Goal: Communication & Community: Answer question/provide support

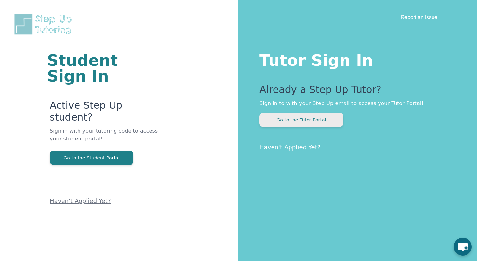
click at [286, 126] on button "Go to the Tutor Portal" at bounding box center [302, 120] width 84 height 14
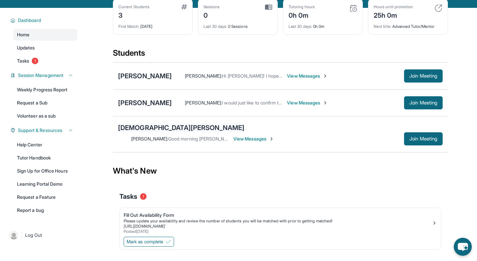
scroll to position [47, 0]
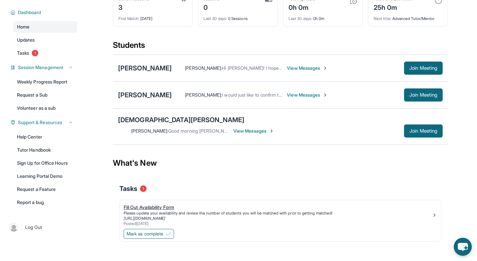
click at [215, 210] on div "Please update your availability and review the number of students you will be m…" at bounding box center [278, 212] width 308 height 5
click at [141, 229] on button "Mark as complete" at bounding box center [149, 234] width 50 height 10
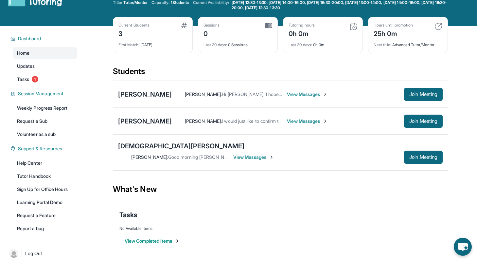
scroll to position [18, 0]
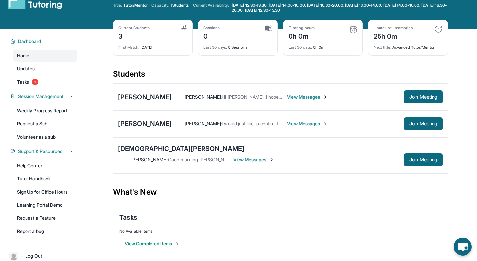
click at [297, 99] on span "View Messages" at bounding box center [307, 97] width 41 height 7
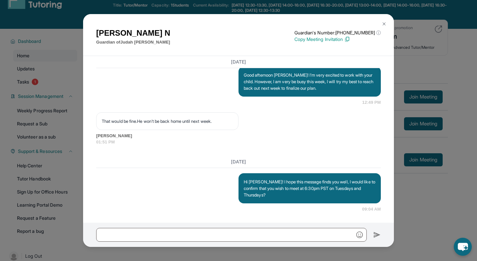
scroll to position [47, 0]
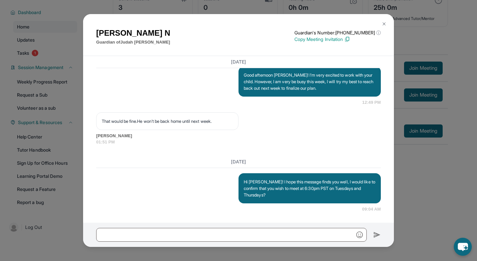
click at [385, 21] on img at bounding box center [384, 23] width 5 height 5
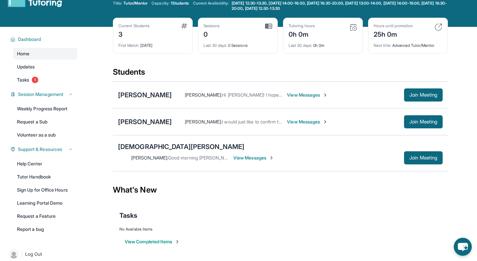
scroll to position [0, 0]
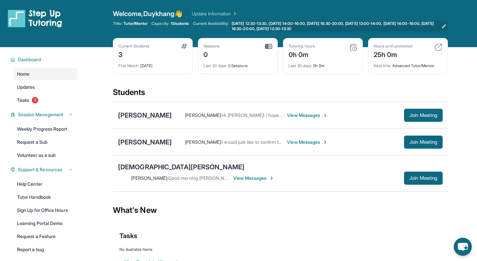
click at [446, 27] on icon at bounding box center [444, 26] width 5 height 5
click at [274, 175] on span "View Messages" at bounding box center [253, 178] width 41 height 7
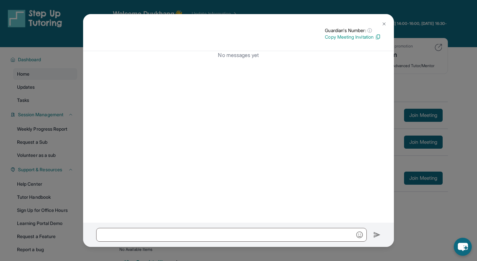
click at [383, 23] on img at bounding box center [384, 23] width 5 height 5
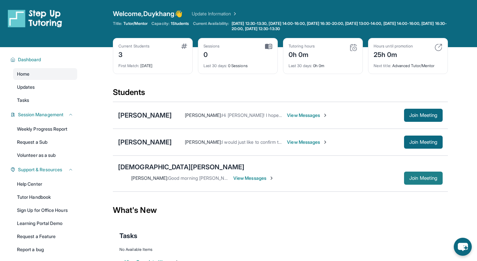
click at [414, 175] on button "Join Meeting" at bounding box center [423, 178] width 39 height 13
click at [49, 84] on link "Updates" at bounding box center [45, 87] width 64 height 12
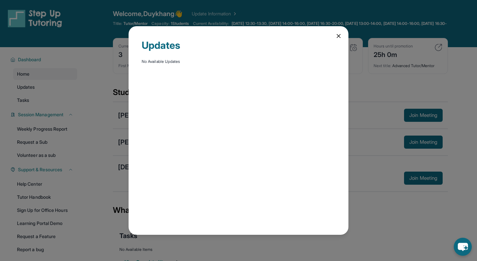
click at [340, 35] on icon at bounding box center [338, 36] width 7 height 7
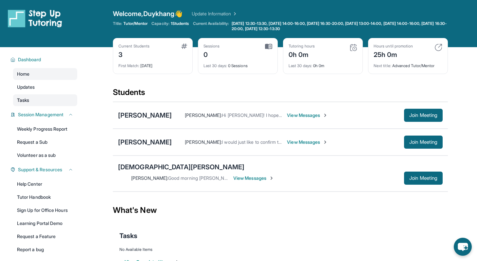
click at [51, 99] on link "Tasks" at bounding box center [45, 100] width 64 height 12
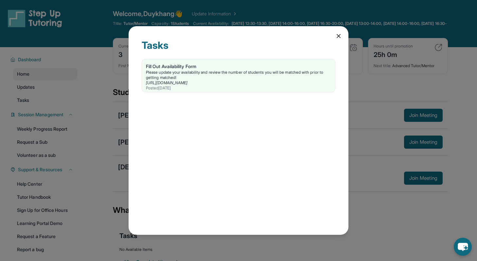
click at [335, 35] on div "Tasks Fill Out Availability Form Please update your availability and review the…" at bounding box center [239, 130] width 220 height 209
click at [340, 32] on div "Tasks Fill Out Availability Form Please update your availability and review the…" at bounding box center [239, 130] width 220 height 209
click at [340, 37] on icon at bounding box center [338, 35] width 3 height 3
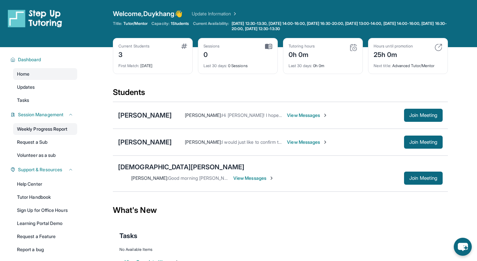
click at [38, 128] on link "Weekly Progress Report" at bounding box center [45, 129] width 64 height 12
click at [32, 194] on link "Tutor Handbook" at bounding box center [45, 197] width 64 height 12
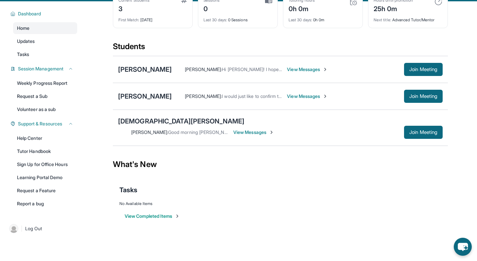
scroll to position [47, 0]
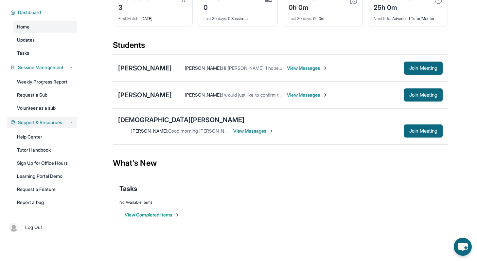
click at [66, 123] on button "Support & Resources" at bounding box center [44, 122] width 58 height 7
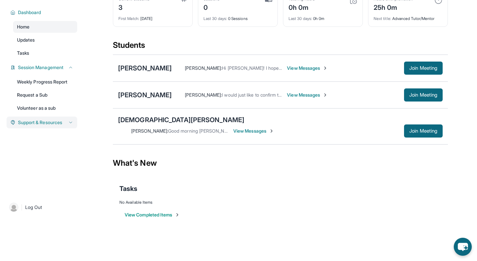
click at [66, 123] on button "Support & Resources" at bounding box center [44, 122] width 58 height 7
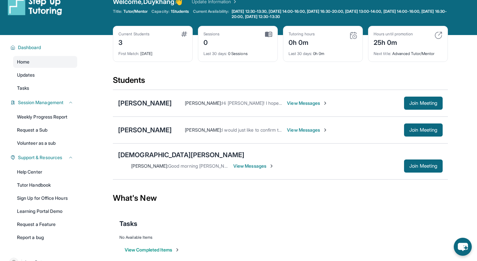
scroll to position [0, 0]
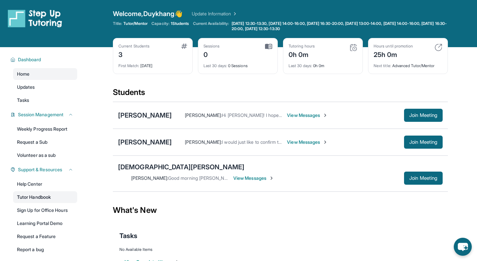
click at [50, 193] on link "Tutor Handbook" at bounding box center [45, 197] width 64 height 12
click at [306, 116] on span "View Messages" at bounding box center [307, 115] width 41 height 7
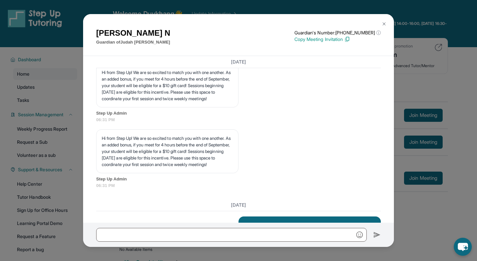
scroll to position [415, 0]
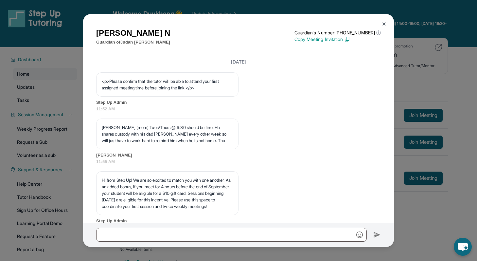
click at [382, 26] on img at bounding box center [384, 23] width 5 height 5
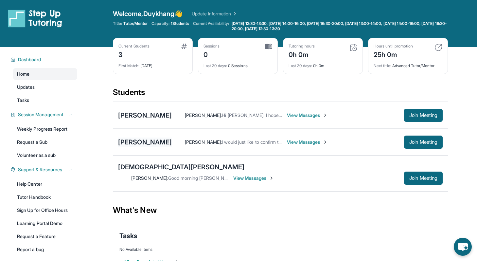
click at [139, 140] on div "[PERSON_NAME]" at bounding box center [145, 141] width 54 height 9
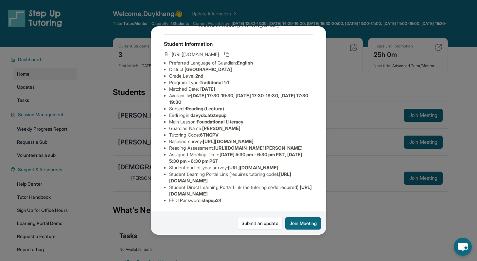
scroll to position [80, 0]
drag, startPoint x: 216, startPoint y: 115, endPoint x: 316, endPoint y: 122, distance: 99.7
click at [313, 145] on li "Reading Assessment : https://yvyn1kit.paperform.co?id=2025-s12754&name=Davyd%20…" at bounding box center [241, 148] width 144 height 7
copy li "[URL][DOMAIN_NAME][PERSON_NAME]"
click at [319, 33] on button at bounding box center [316, 35] width 13 height 13
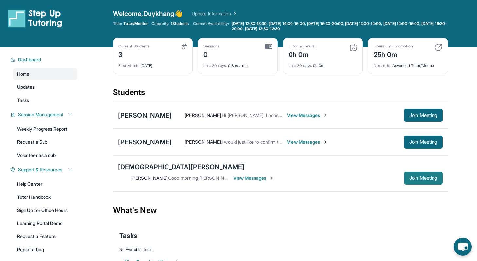
click at [419, 176] on span "Join Meeting" at bounding box center [423, 178] width 28 height 4
click at [130, 119] on div "[PERSON_NAME]" at bounding box center [145, 115] width 54 height 9
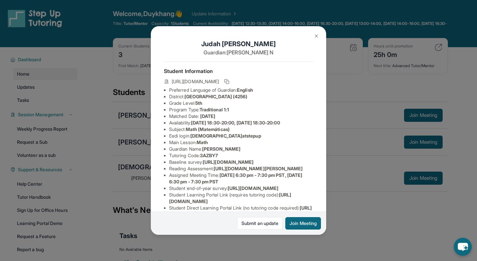
click at [255, 165] on li "Baseline survey : https://airtable.com/apprlfn8WjpjBUn2G/shrK0QR6AaNyG5psY?pref…" at bounding box center [241, 162] width 144 height 7
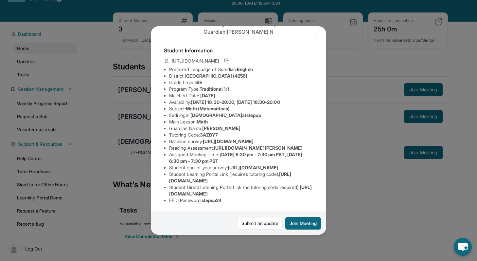
scroll to position [43, 0]
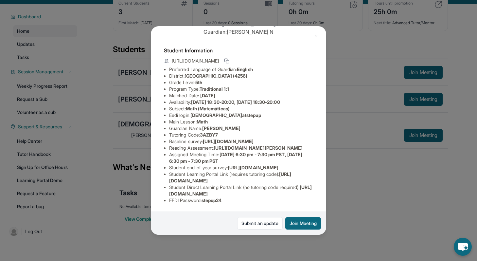
click at [316, 38] on img at bounding box center [316, 35] width 5 height 5
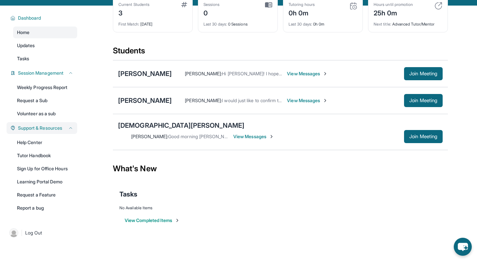
scroll to position [0, 0]
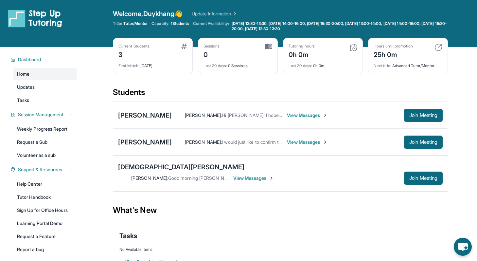
click at [297, 113] on span "View Messages" at bounding box center [307, 115] width 41 height 7
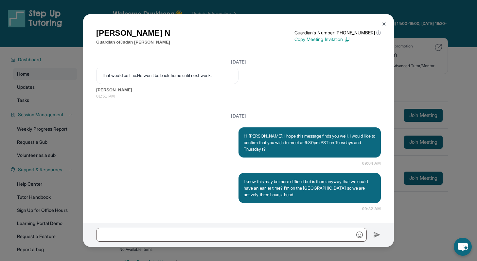
scroll to position [751, 0]
click at [383, 25] on img at bounding box center [384, 23] width 5 height 5
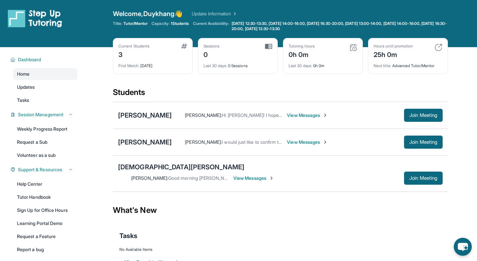
click at [292, 114] on span "View Messages" at bounding box center [307, 115] width 41 height 7
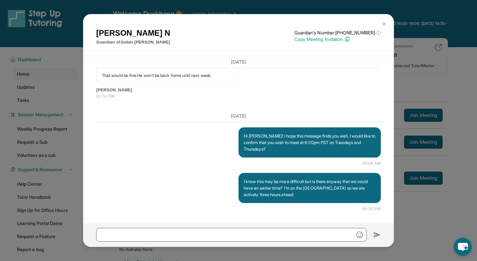
click at [381, 25] on button at bounding box center [384, 23] width 13 height 13
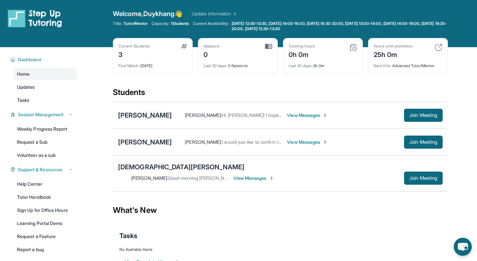
click at [144, 118] on div "[PERSON_NAME]" at bounding box center [145, 115] width 54 height 9
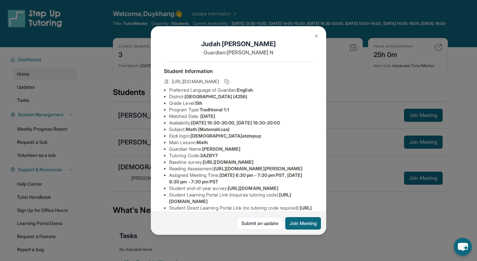
scroll to position [1, 0]
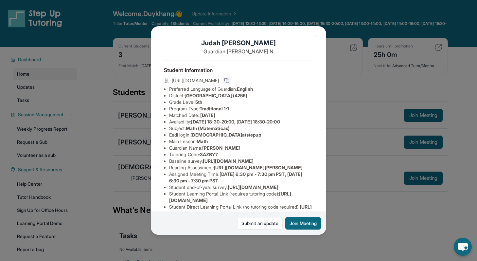
click at [229, 81] on icon at bounding box center [226, 80] width 5 height 5
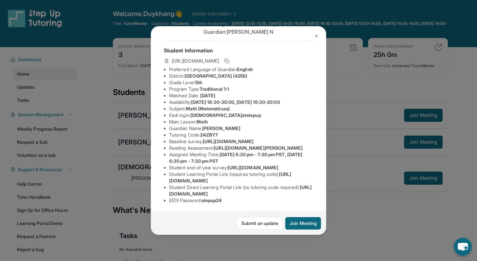
scroll to position [54, 238]
drag, startPoint x: 168, startPoint y: 113, endPoint x: 328, endPoint y: 126, distance: 160.9
click at [328, 126] on div "[PERSON_NAME] Guardian: [PERSON_NAME] Student Information [URL][DOMAIN_NAME] Pr…" at bounding box center [238, 130] width 477 height 261
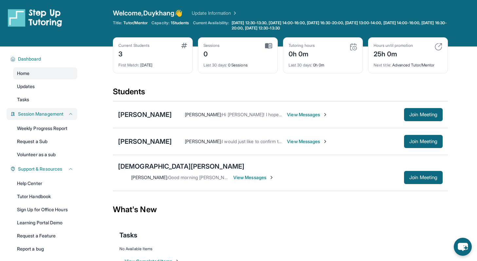
scroll to position [0, 0]
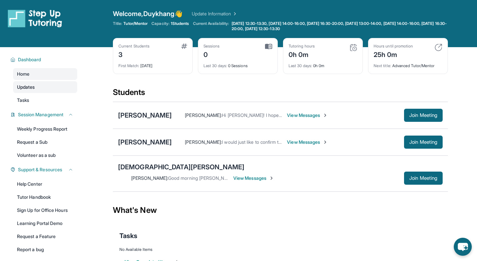
click at [27, 86] on span "Updates" at bounding box center [26, 87] width 18 height 7
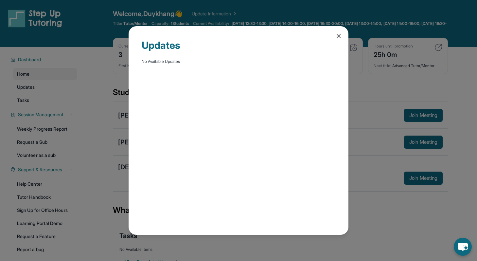
click at [338, 33] on icon at bounding box center [338, 36] width 7 height 7
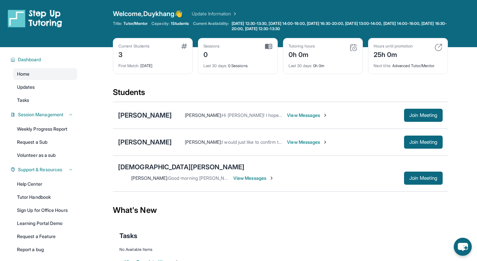
click at [148, 116] on div "[PERSON_NAME]" at bounding box center [145, 115] width 54 height 9
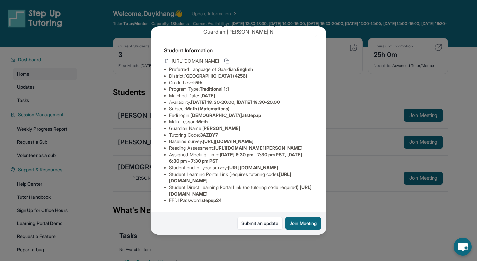
scroll to position [28, 238]
drag, startPoint x: 169, startPoint y: 140, endPoint x: 299, endPoint y: 154, distance: 130.9
click at [299, 154] on div "[PERSON_NAME] Guardian: [PERSON_NAME] Student Information [URL][DOMAIN_NAME] Pr…" at bounding box center [238, 130] width 175 height 209
copy span "[URL][DOMAIN_NAME]"
click at [317, 35] on img at bounding box center [316, 35] width 5 height 5
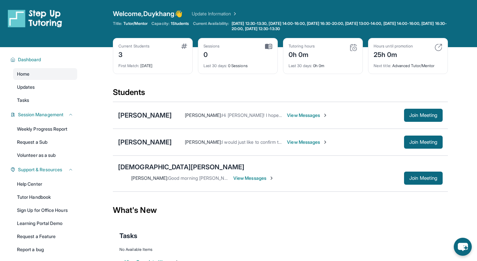
click at [253, 49] on div "Sessions 0" at bounding box center [238, 52] width 69 height 16
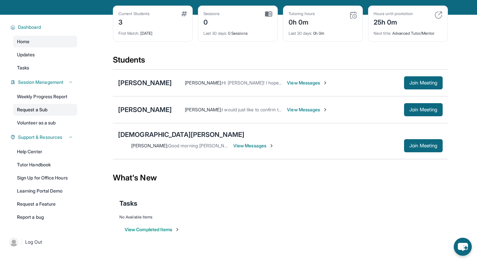
scroll to position [47, 0]
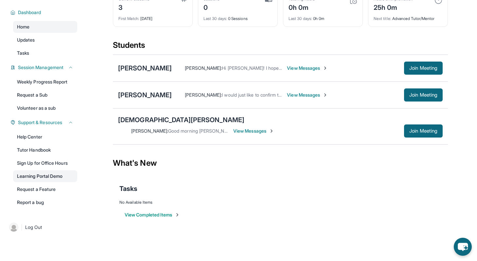
click at [42, 175] on link "Learning Portal Demo" at bounding box center [45, 176] width 64 height 12
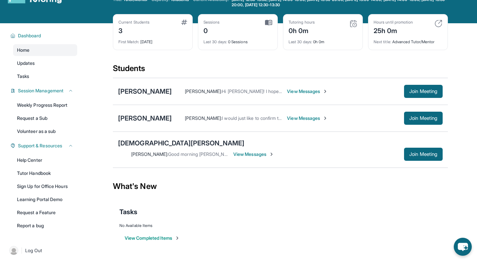
scroll to position [25, 0]
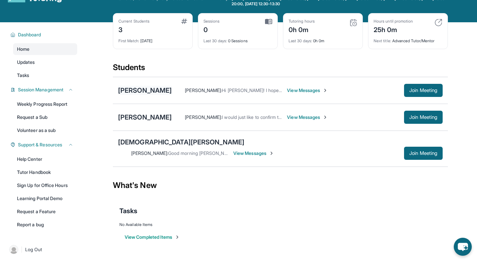
click at [139, 90] on div "[PERSON_NAME]" at bounding box center [145, 90] width 54 height 9
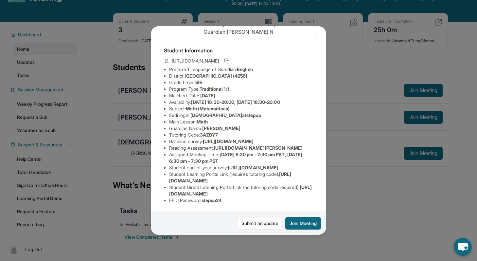
scroll to position [80, 0]
click at [343, 182] on div "[PERSON_NAME] Guardian: [PERSON_NAME] Student Information [URL][DOMAIN_NAME] Pr…" at bounding box center [238, 130] width 477 height 261
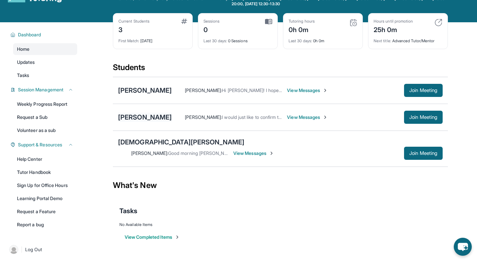
click at [151, 120] on div "[PERSON_NAME]" at bounding box center [145, 117] width 54 height 9
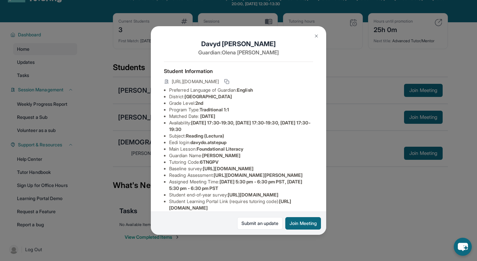
drag, startPoint x: 187, startPoint y: 97, endPoint x: 264, endPoint y: 94, distance: 78.0
click at [264, 94] on li "District: [GEOGRAPHIC_DATA]" at bounding box center [241, 96] width 144 height 7
copy li "[GEOGRAPHIC_DATA]"
click at [314, 36] on img at bounding box center [316, 35] width 5 height 5
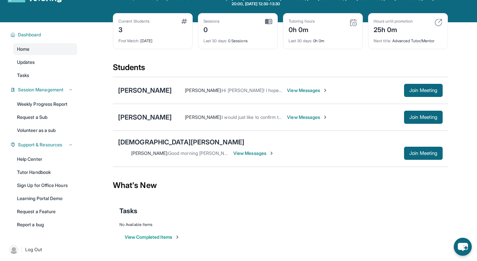
click at [148, 83] on div "[PERSON_NAME] Duykhang [PERSON_NAME] : Hi [PERSON_NAME]! I hope this message fi…" at bounding box center [280, 90] width 335 height 27
click at [148, 87] on div "[PERSON_NAME]" at bounding box center [145, 90] width 54 height 9
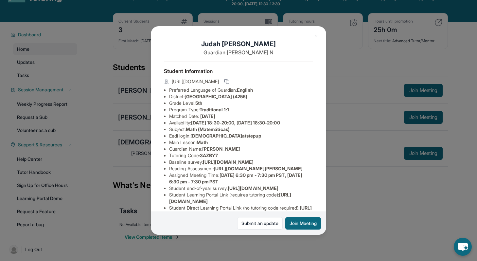
drag, startPoint x: 269, startPoint y: 97, endPoint x: 189, endPoint y: 98, distance: 80.2
click at [189, 98] on li "District: [GEOGRAPHIC_DATA] (4256)" at bounding box center [241, 96] width 144 height 7
drag, startPoint x: 188, startPoint y: 98, endPoint x: 268, endPoint y: 96, distance: 79.9
click at [268, 96] on li "District: [GEOGRAPHIC_DATA] (4256)" at bounding box center [241, 96] width 144 height 7
copy span "[GEOGRAPHIC_DATA] (4256)"
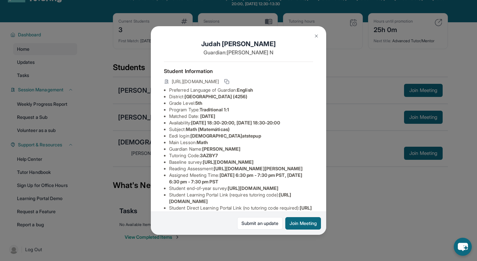
click at [314, 32] on button at bounding box center [316, 35] width 13 height 13
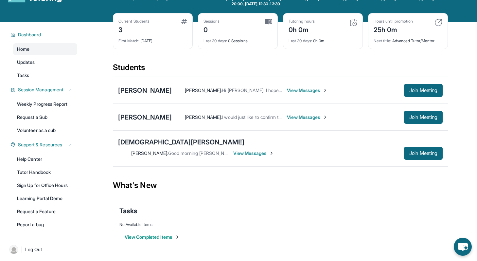
click at [151, 149] on div "[PERSON_NAME] Duykhang [PERSON_NAME] : Good morning Naga! I just wanted to conf…" at bounding box center [280, 149] width 335 height 36
click at [151, 147] on div "[DEMOGRAPHIC_DATA][PERSON_NAME]" at bounding box center [181, 141] width 126 height 9
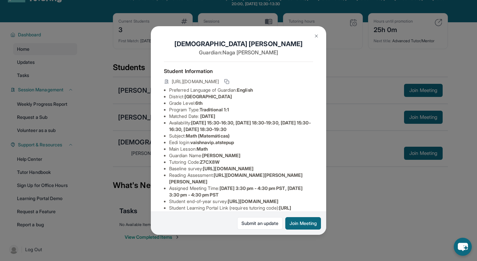
drag, startPoint x: 188, startPoint y: 96, endPoint x: 279, endPoint y: 95, distance: 91.0
click at [279, 95] on li "District: [GEOGRAPHIC_DATA]" at bounding box center [241, 96] width 144 height 7
copy span "[GEOGRAPHIC_DATA]"
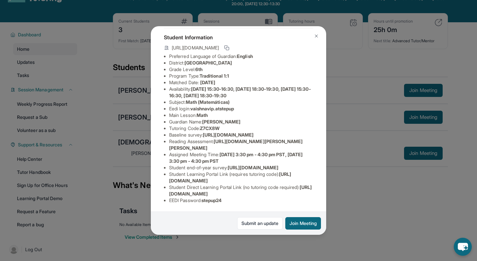
scroll to position [71, 0]
click at [317, 33] on button at bounding box center [316, 35] width 13 height 13
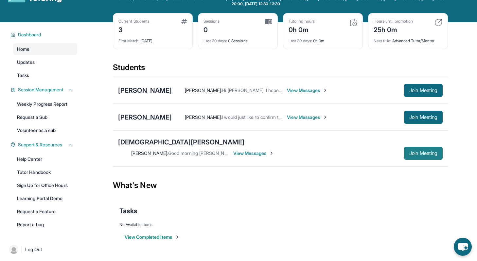
click at [412, 151] on span "Join Meeting" at bounding box center [423, 153] width 28 height 4
